Goal: Task Accomplishment & Management: Manage account settings

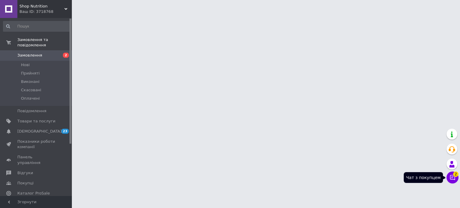
click at [450, 177] on icon at bounding box center [452, 178] width 6 height 6
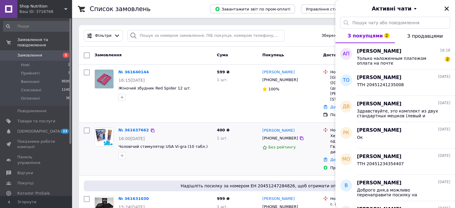
click at [284, 154] on div "Александр Палатай +380958707624 Без рейтингу" at bounding box center [290, 149] width 61 height 48
click at [447, 9] on icon "Закрити" at bounding box center [447, 9] width 4 height 4
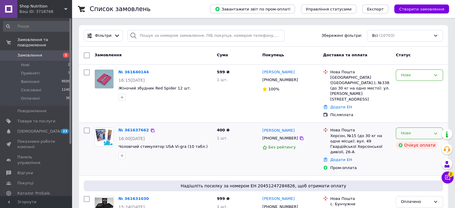
click at [418, 128] on div "Нове" at bounding box center [419, 134] width 47 height 12
click at [419, 140] on li "Прийнято" at bounding box center [419, 145] width 47 height 11
click at [300, 81] on icon at bounding box center [302, 80] width 4 height 4
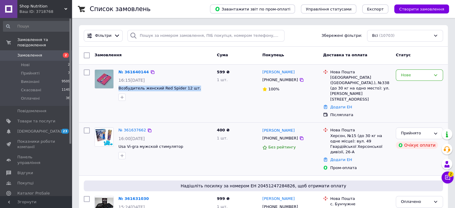
drag, startPoint x: 196, startPoint y: 88, endPoint x: 118, endPoint y: 90, distance: 77.6
click at [118, 90] on div "№ 361640144 16:15, 12.09.2025 Возбудитель женский Red Spider 12 шт." at bounding box center [165, 85] width 98 height 36
copy span "Возбудитель женский Red Spider 12 шт."
click at [410, 76] on div "Нове" at bounding box center [416, 75] width 30 height 6
click at [409, 86] on li "Прийнято" at bounding box center [419, 87] width 47 height 11
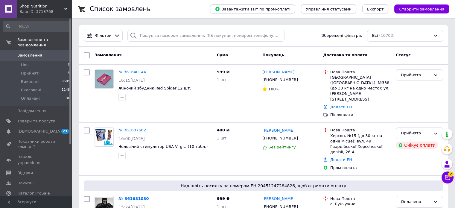
click at [449, 176] on span "2" at bounding box center [450, 174] width 5 height 5
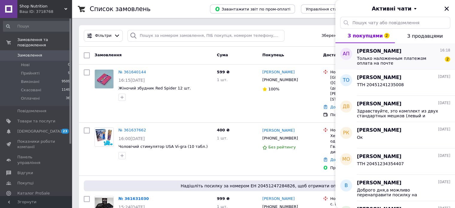
click at [381, 52] on span "[PERSON_NAME]" at bounding box center [379, 51] width 45 height 7
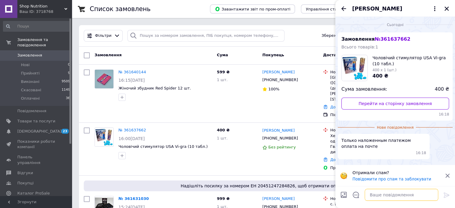
click at [380, 194] on textarea at bounding box center [402, 195] width 74 height 12
paste textarea "20451247343218"
type textarea "ТТН 20451247343218"
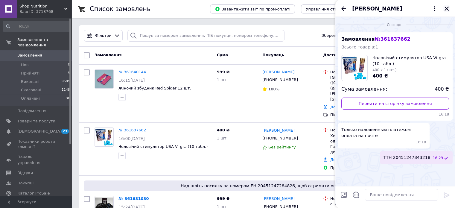
click at [445, 8] on icon "Закрити" at bounding box center [446, 8] width 5 height 5
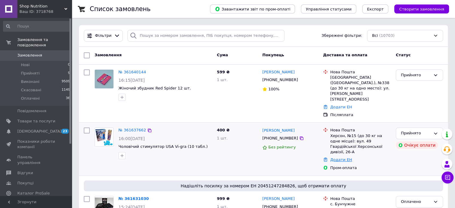
click at [344, 157] on link "Додати ЕН" at bounding box center [341, 159] width 22 height 4
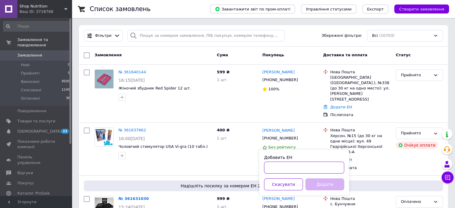
click at [318, 165] on input "Добавить ЕН" at bounding box center [304, 168] width 80 height 12
paste input "20451247343218"
type input "20451247343218"
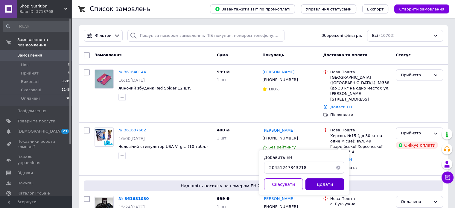
click at [320, 184] on button "Додати" at bounding box center [325, 184] width 39 height 12
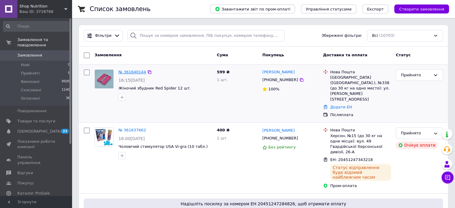
click at [128, 73] on link "№ 361640144" at bounding box center [133, 72] width 28 height 4
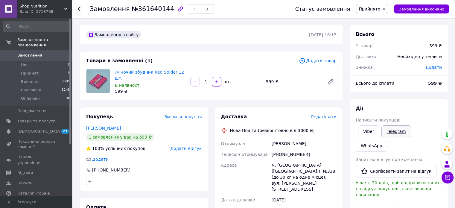
click at [397, 131] on link "Telegram" at bounding box center [396, 131] width 29 height 12
click at [387, 140] on link "WhatsApp" at bounding box center [371, 146] width 31 height 12
click at [37, 71] on span "Прийняті" at bounding box center [30, 73] width 19 height 5
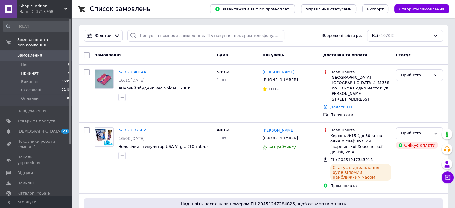
click at [40, 69] on li "Прийняті 9" at bounding box center [37, 73] width 74 height 8
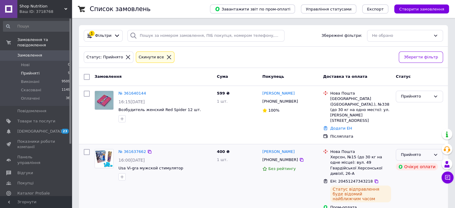
click at [416, 152] on div "Прийнято" at bounding box center [416, 155] width 30 height 6
click at [408, 162] on li "Виконано" at bounding box center [419, 167] width 47 height 11
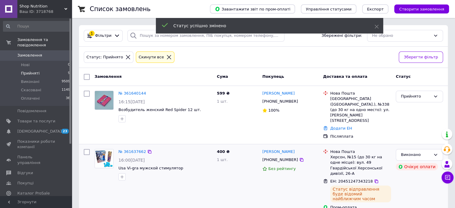
scroll to position [317, 0]
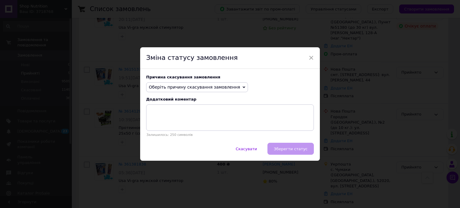
click at [220, 85] on span "Оберіть причину скасування замовлення" at bounding box center [194, 87] width 91 height 5
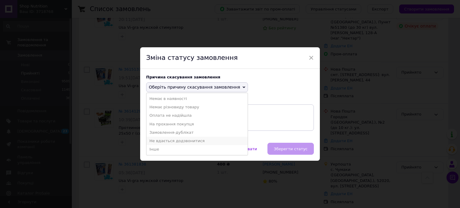
click at [186, 141] on li "Не вдається додзвонитися" at bounding box center [196, 141] width 101 height 8
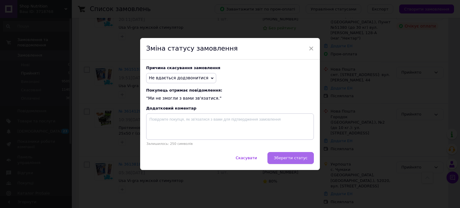
click at [292, 157] on span "Зберегти статус" at bounding box center [291, 158] width 34 height 4
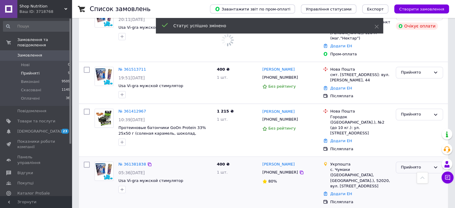
click at [418, 164] on div "Прийнято" at bounding box center [416, 167] width 30 height 6
click at [408, 185] on li "Скасовано" at bounding box center [419, 190] width 47 height 11
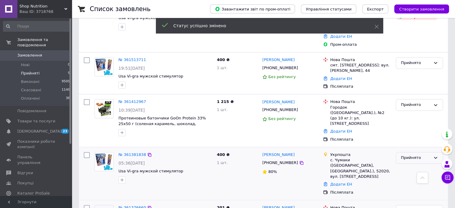
scroll to position [307, 0]
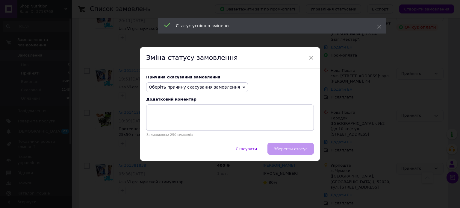
click at [224, 88] on span "Оберіть причину скасування замовлення" at bounding box center [194, 87] width 91 height 5
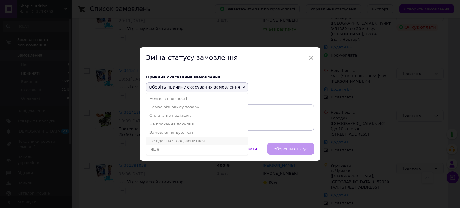
click at [180, 141] on li "Не вдається додзвонитися" at bounding box center [196, 141] width 101 height 8
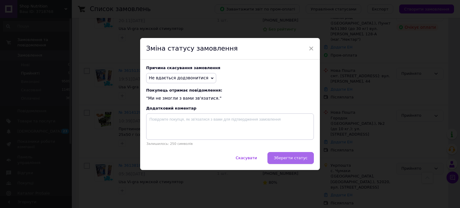
click at [297, 158] on span "Зберегти статус" at bounding box center [291, 158] width 34 height 4
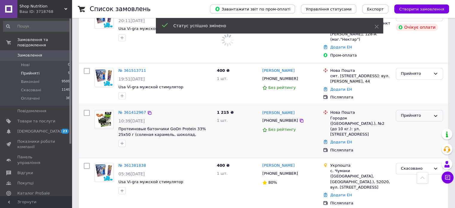
click at [412, 113] on div "Прийнято" at bounding box center [416, 116] width 30 height 6
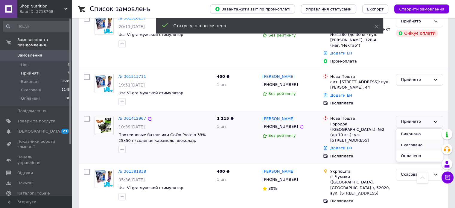
click at [409, 140] on li "Скасовано" at bounding box center [419, 145] width 47 height 11
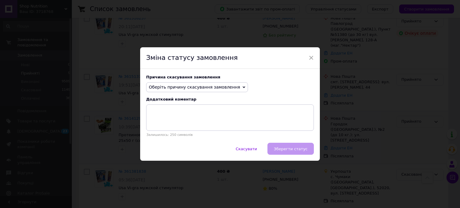
click at [188, 88] on span "Оберіть причину скасування замовлення" at bounding box center [194, 87] width 91 height 5
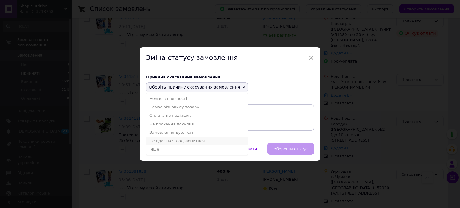
click at [178, 142] on li "Не вдається додзвонитися" at bounding box center [196, 141] width 101 height 8
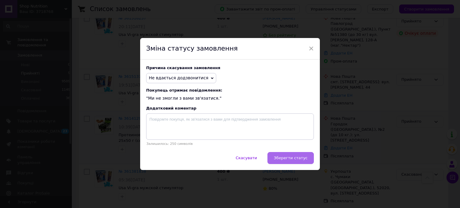
click at [290, 156] on span "Зберегти статус" at bounding box center [291, 158] width 34 height 4
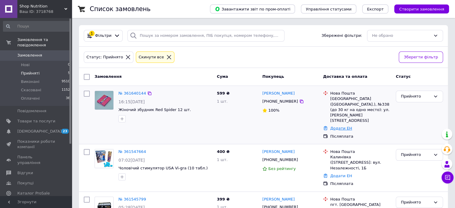
click at [333, 126] on link "Додати ЕН" at bounding box center [341, 128] width 22 height 4
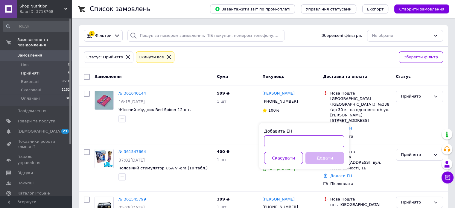
click at [310, 141] on input "Добавить ЕН" at bounding box center [304, 141] width 80 height 12
paste input "20451247355935"
type input "20451247355935"
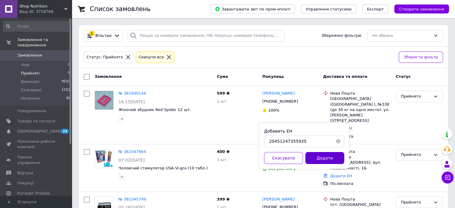
click at [315, 154] on button "Додати" at bounding box center [325, 158] width 39 height 12
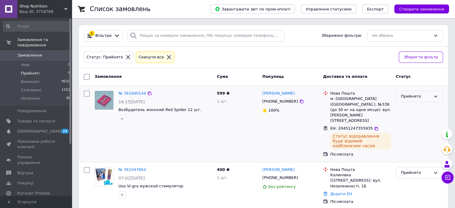
click at [416, 98] on div "Прийнято" at bounding box center [416, 96] width 30 height 6
click at [410, 109] on li "Виконано" at bounding box center [419, 109] width 47 height 11
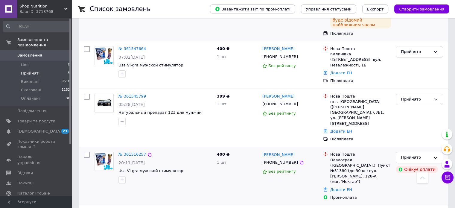
scroll to position [128, 0]
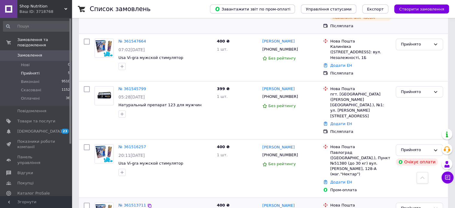
click at [135, 203] on link "№ 361513711" at bounding box center [133, 205] width 28 height 4
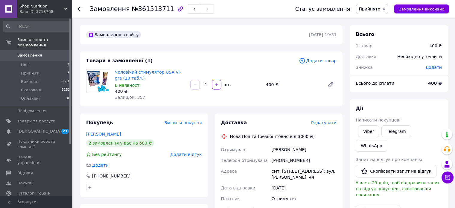
click at [99, 134] on link "Дутчак Василь" at bounding box center [103, 134] width 35 height 5
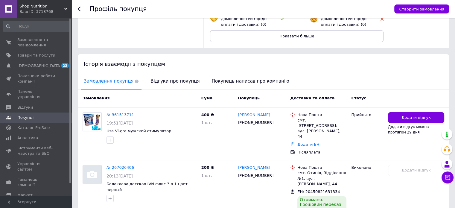
scroll to position [72, 0]
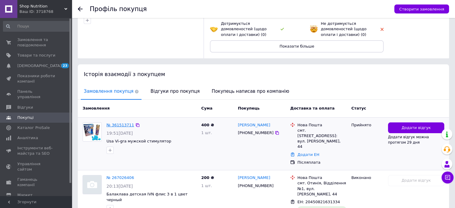
click at [116, 125] on link "№ 361513711" at bounding box center [121, 125] width 28 height 4
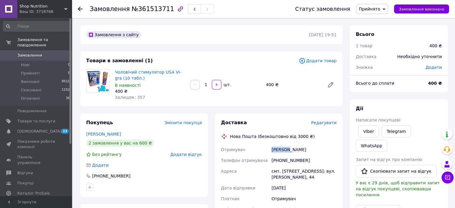
drag, startPoint x: 286, startPoint y: 152, endPoint x: 267, endPoint y: 152, distance: 18.9
click at [267, 152] on div "Отримувач Дутчак Василь Телефон отримувача +380965381093 Адреса смт. Отинія, №1…" at bounding box center [279, 198] width 118 height 109
copy div "Отримувач Дутчак"
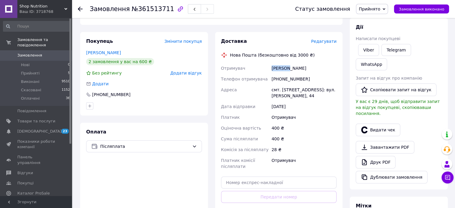
scroll to position [90, 0]
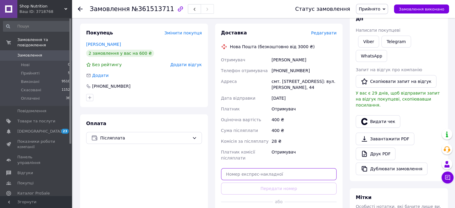
click at [274, 168] on input "text" at bounding box center [279, 174] width 116 height 12
paste input "20451247357906"
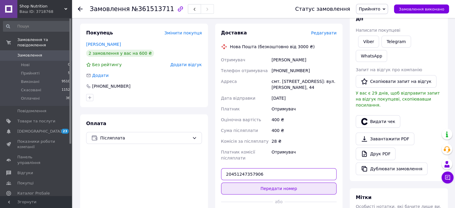
type input "20451247357906"
click at [267, 186] on button "Передати номер" at bounding box center [279, 189] width 116 height 12
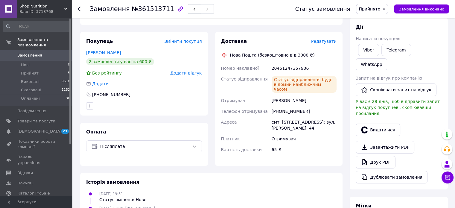
scroll to position [0, 0]
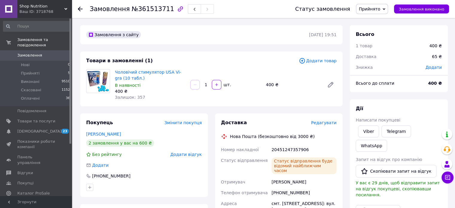
click at [375, 10] on span "Прийнято" at bounding box center [370, 9] width 22 height 5
drag, startPoint x: 373, startPoint y: 23, endPoint x: 373, endPoint y: 20, distance: 3.3
click at [373, 22] on li "Виконано" at bounding box center [372, 20] width 31 height 9
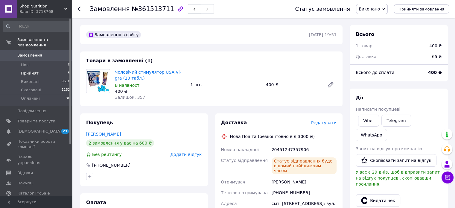
click at [38, 69] on li "Прийняті 5" at bounding box center [37, 73] width 74 height 8
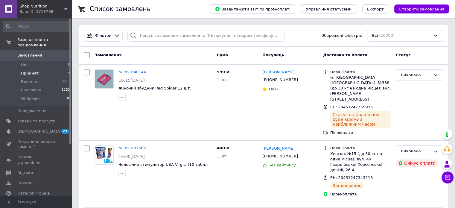
click at [31, 71] on span "Прийняті" at bounding box center [30, 73] width 19 height 5
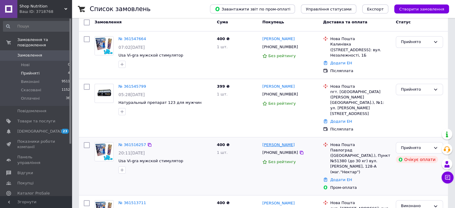
scroll to position [76, 0]
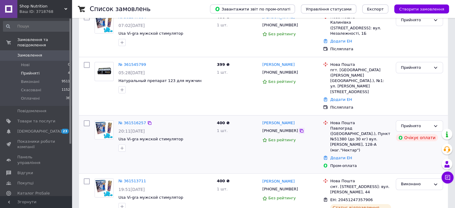
click at [299, 128] on icon at bounding box center [301, 130] width 5 height 5
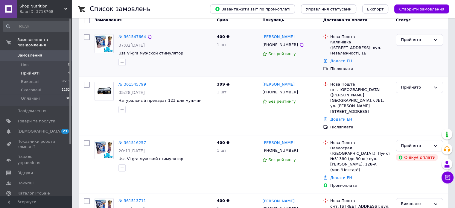
scroll to position [46, 0]
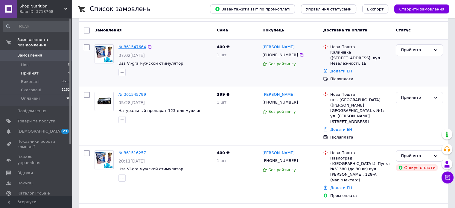
click at [134, 48] on link "№ 361547664" at bounding box center [133, 47] width 28 height 4
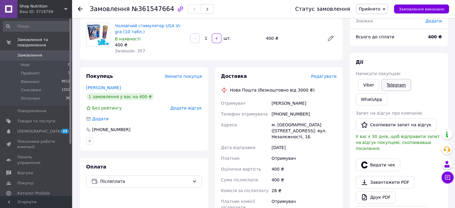
click at [384, 84] on link "Telegram" at bounding box center [396, 85] width 29 height 12
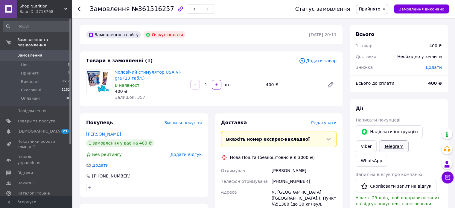
click at [379, 145] on link "Telegram" at bounding box center [393, 146] width 29 height 12
click at [387, 155] on link "WhatsApp" at bounding box center [371, 161] width 31 height 12
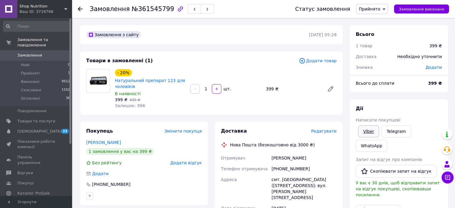
click at [367, 133] on link "Viber" at bounding box center [368, 131] width 21 height 12
click at [384, 135] on link "Telegram" at bounding box center [396, 131] width 29 height 12
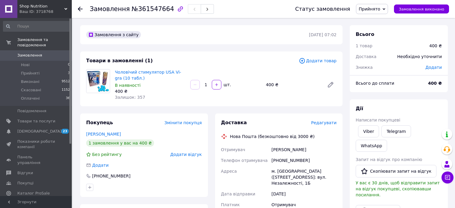
scroll to position [46, 0]
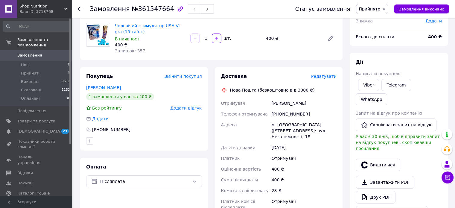
click at [41, 53] on span "Замовлення" at bounding box center [36, 55] width 38 height 5
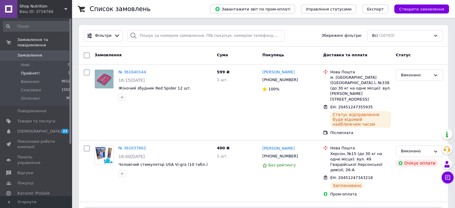
click at [34, 71] on span "Прийняті" at bounding box center [30, 73] width 19 height 5
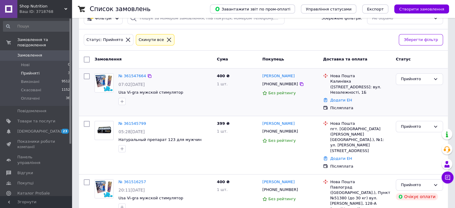
scroll to position [26, 0]
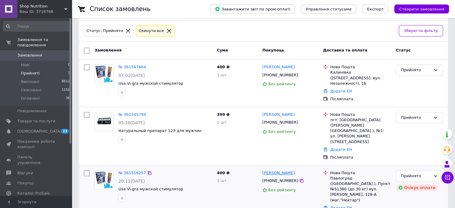
drag, startPoint x: 312, startPoint y: 157, endPoint x: 284, endPoint y: 157, distance: 28.4
click at [283, 170] on div "[PERSON_NAME]" at bounding box center [290, 173] width 57 height 7
copy link "Мартиненко"
click at [338, 206] on link "Додати ЕН" at bounding box center [341, 208] width 22 height 4
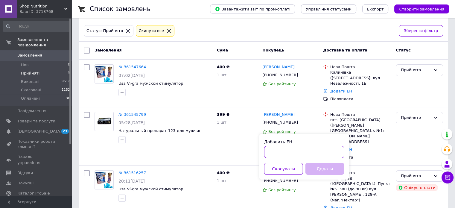
click at [327, 152] on input "Добавить ЕН" at bounding box center [304, 152] width 80 height 12
paste input "20451247374091"
type input "20451247374091"
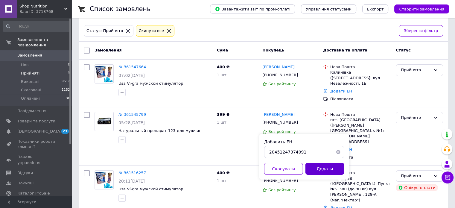
click at [323, 169] on button "Додати" at bounding box center [325, 169] width 39 height 12
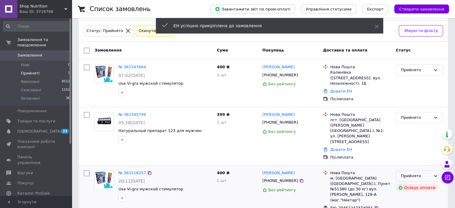
click at [404, 170] on div "Прийнято" at bounding box center [419, 176] width 47 height 12
click at [404, 183] on li "Виконано" at bounding box center [419, 188] width 47 height 11
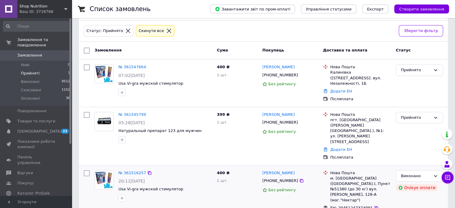
click at [37, 53] on span "Замовлення" at bounding box center [29, 55] width 25 height 5
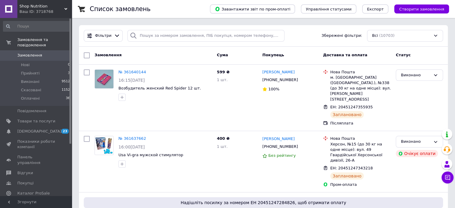
click at [169, 27] on div "Фільтри Збережені фільтри: Всі (10703)" at bounding box center [263, 36] width 369 height 22
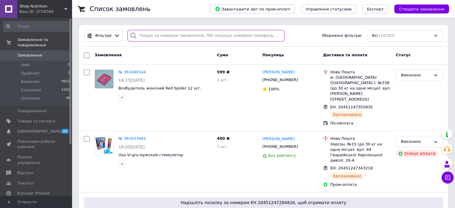
click at [165, 35] on input "search" at bounding box center [206, 36] width 157 height 12
paste input "20451247186659"
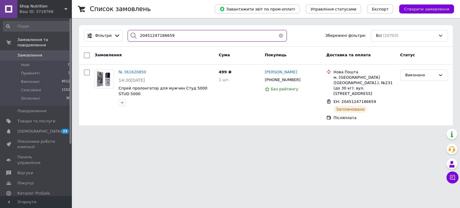
type input "20451247186659"
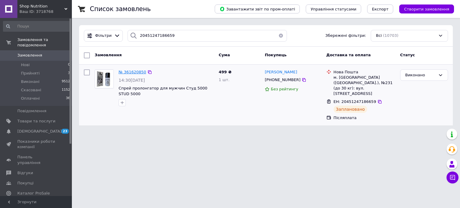
click at [135, 71] on span "№ 361620850" at bounding box center [133, 72] width 28 height 4
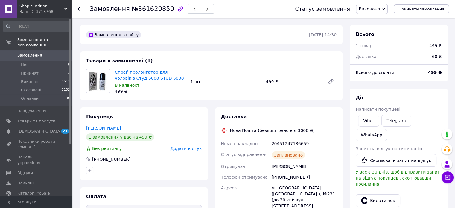
click at [387, 8] on span "Виконано" at bounding box center [372, 9] width 32 height 10
click at [375, 27] on li "Скасовано" at bounding box center [372, 29] width 31 height 9
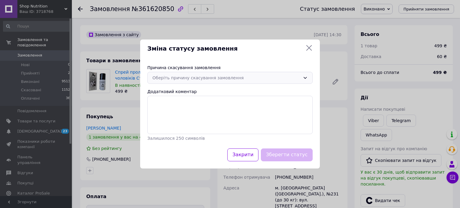
click at [220, 78] on div "Оберіть причину скасування замовлення" at bounding box center [226, 78] width 148 height 7
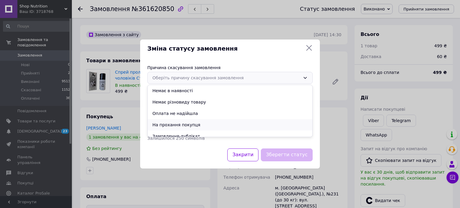
click at [187, 123] on li "На прохання покупця" at bounding box center [230, 124] width 165 height 11
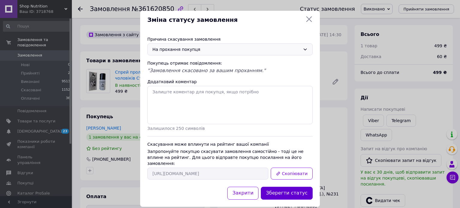
click at [289, 187] on button "Зберегти статус" at bounding box center [287, 193] width 52 height 13
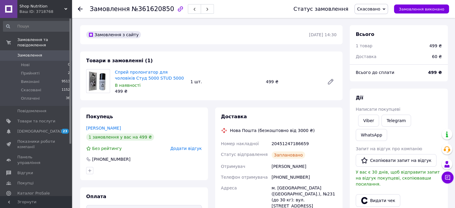
click at [43, 53] on span "Замовлення" at bounding box center [36, 55] width 38 height 5
